Goal: Task Accomplishment & Management: Complete application form

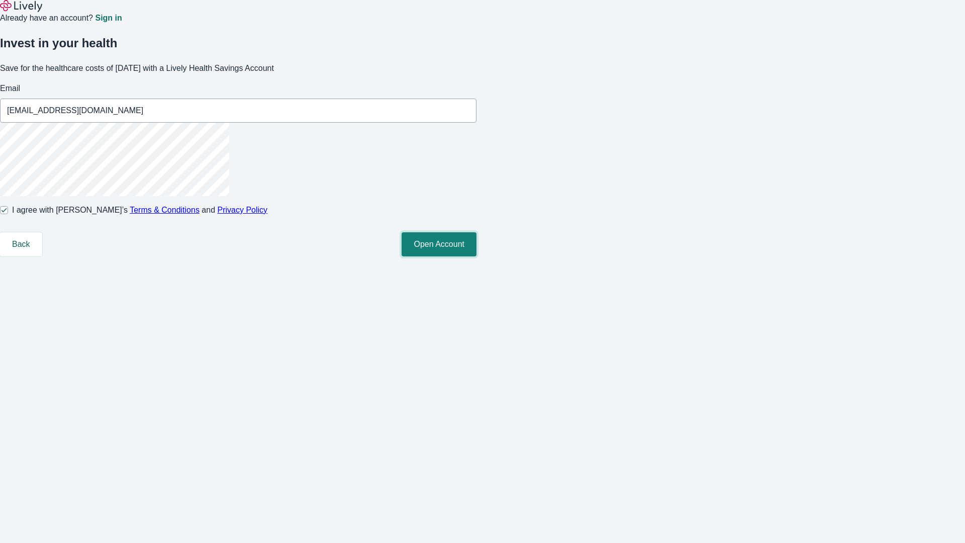
click at [477, 256] on button "Open Account" at bounding box center [439, 244] width 75 height 24
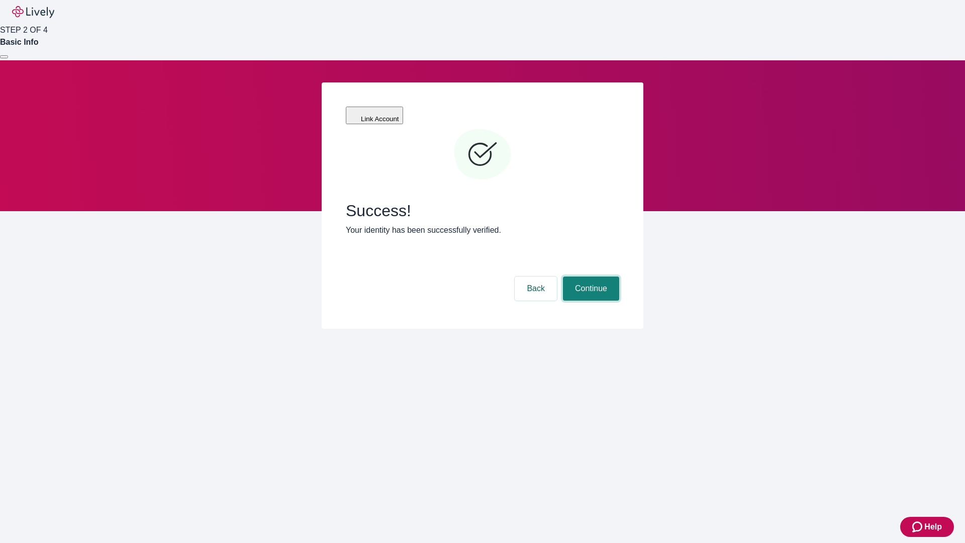
click at [590, 276] on button "Continue" at bounding box center [591, 288] width 56 height 24
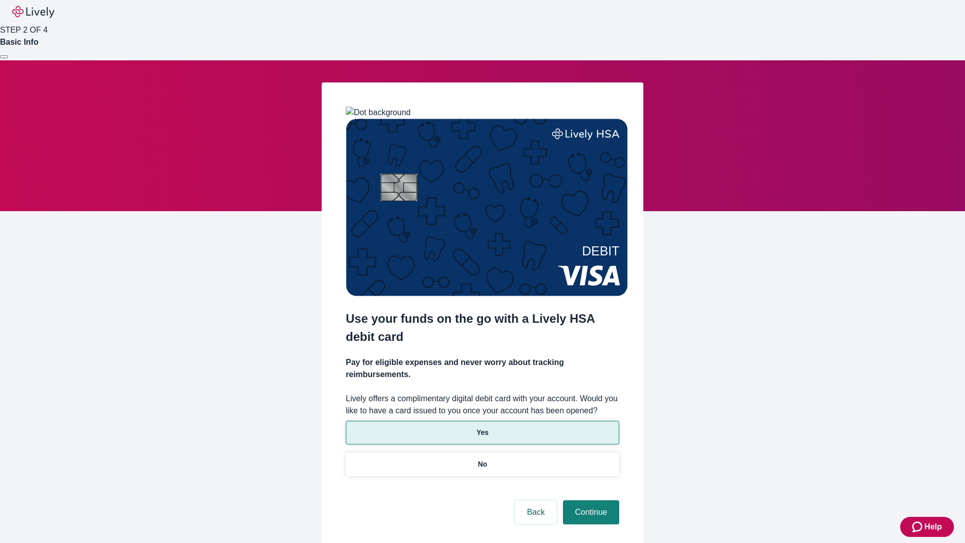
click at [482, 427] on p "Yes" at bounding box center [483, 432] width 12 height 11
click at [590, 500] on button "Continue" at bounding box center [591, 512] width 56 height 24
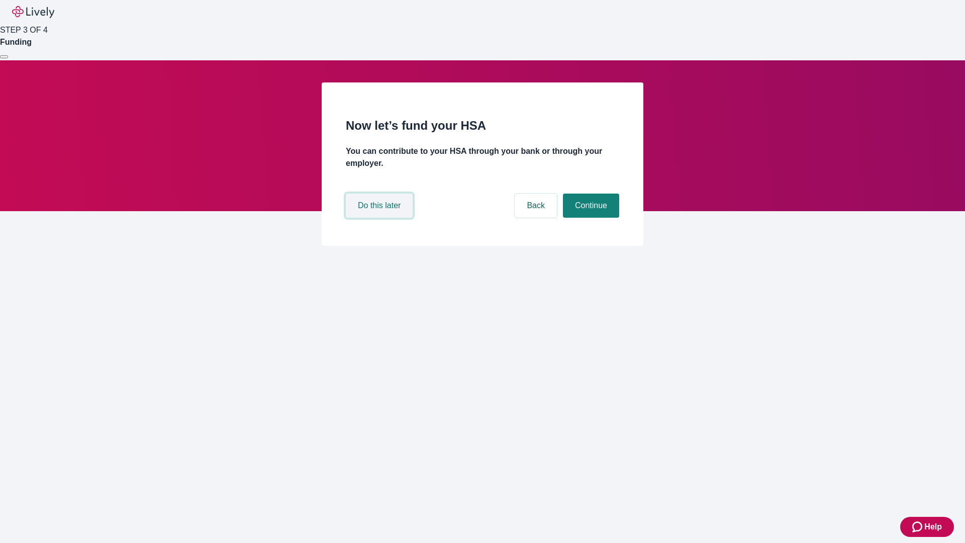
click at [381, 218] on button "Do this later" at bounding box center [379, 206] width 67 height 24
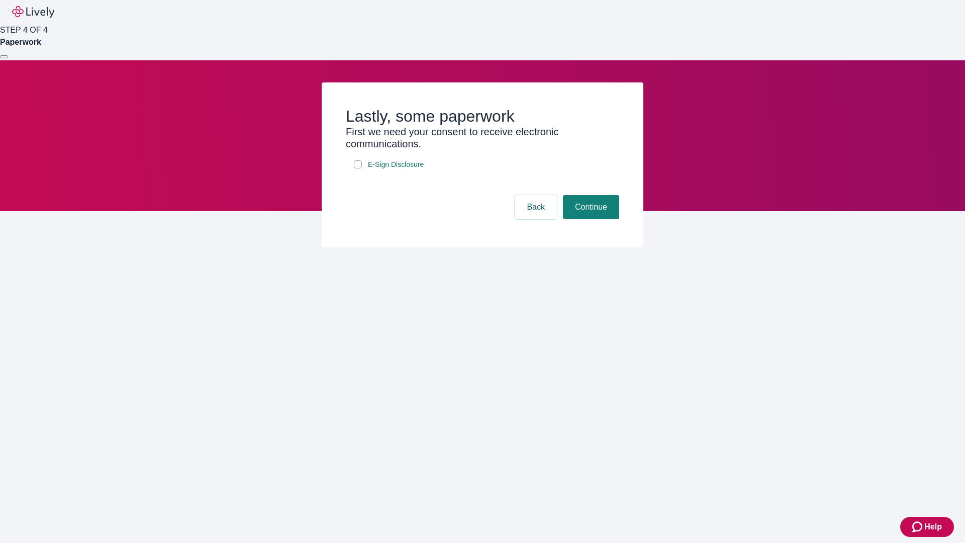
click at [358, 168] on input "E-Sign Disclosure" at bounding box center [358, 164] width 8 height 8
checkbox input "true"
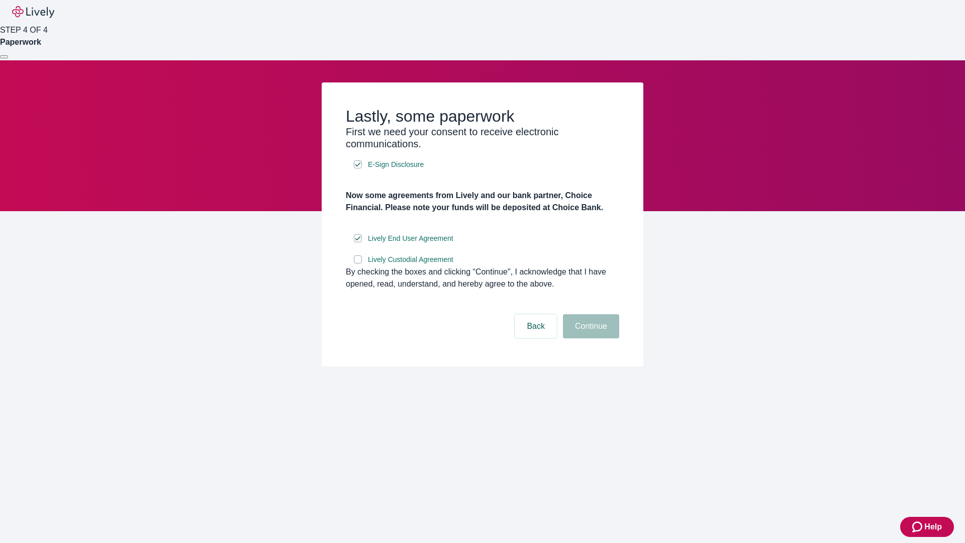
click at [358, 263] on input "Lively Custodial Agreement" at bounding box center [358, 259] width 8 height 8
checkbox input "true"
click at [590, 338] on button "Continue" at bounding box center [591, 326] width 56 height 24
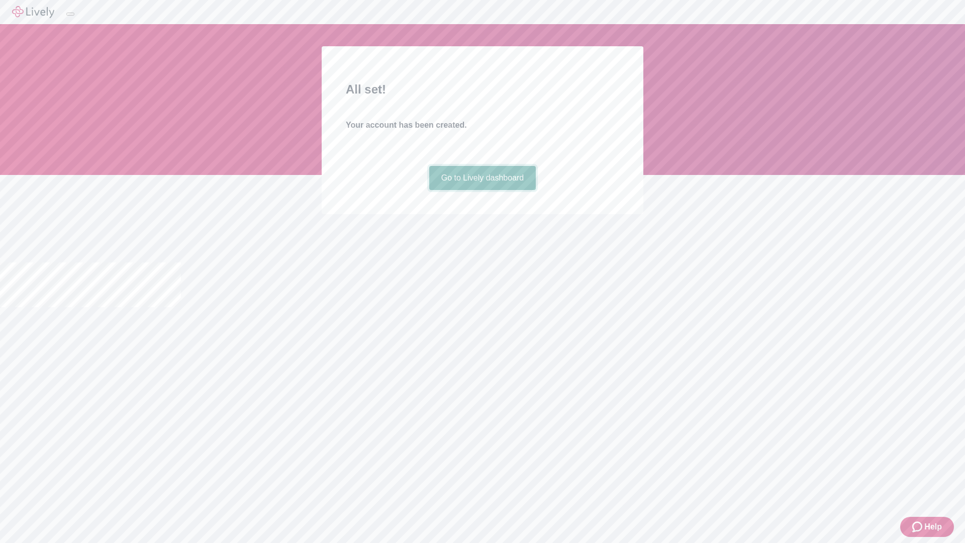
click at [482, 190] on link "Go to Lively dashboard" at bounding box center [482, 178] width 107 height 24
